Goal: Information Seeking & Learning: Learn about a topic

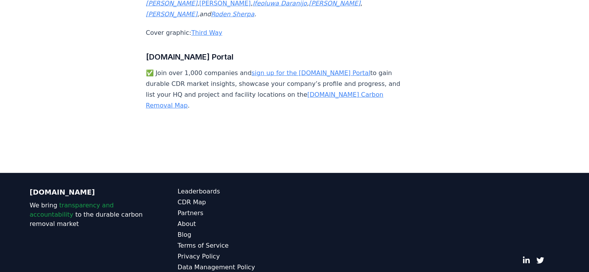
drag, startPoint x: 591, startPoint y: 101, endPoint x: 587, endPoint y: 275, distance: 174.3
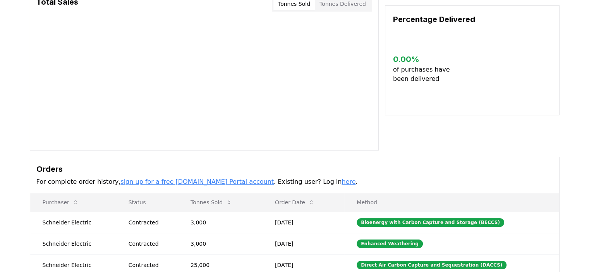
scroll to position [155, 0]
